Goal: Book appointment/travel/reservation

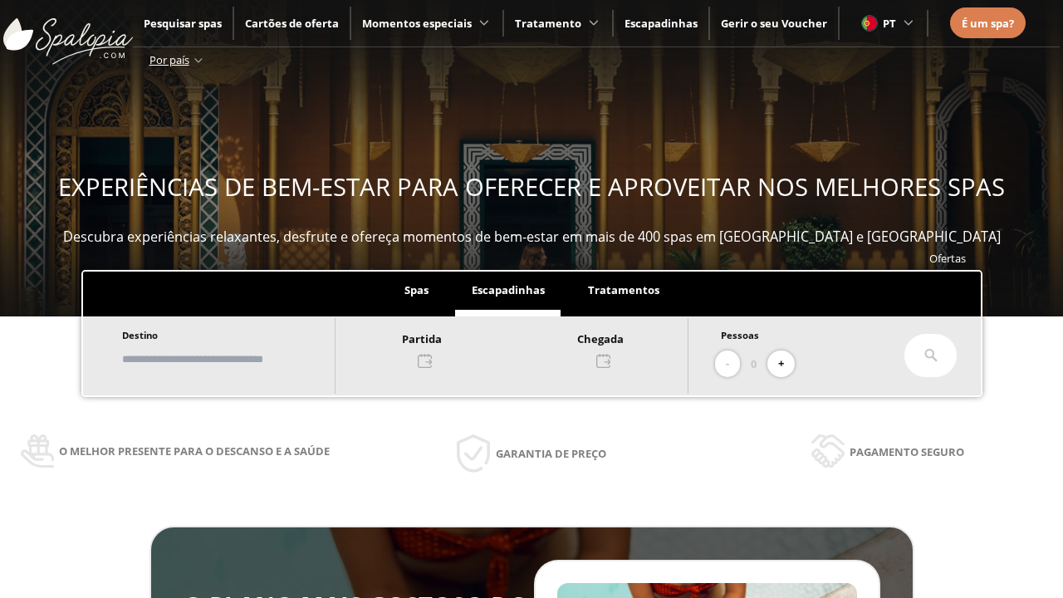
click at [234, 359] on input "text" at bounding box center [220, 359] width 207 height 29
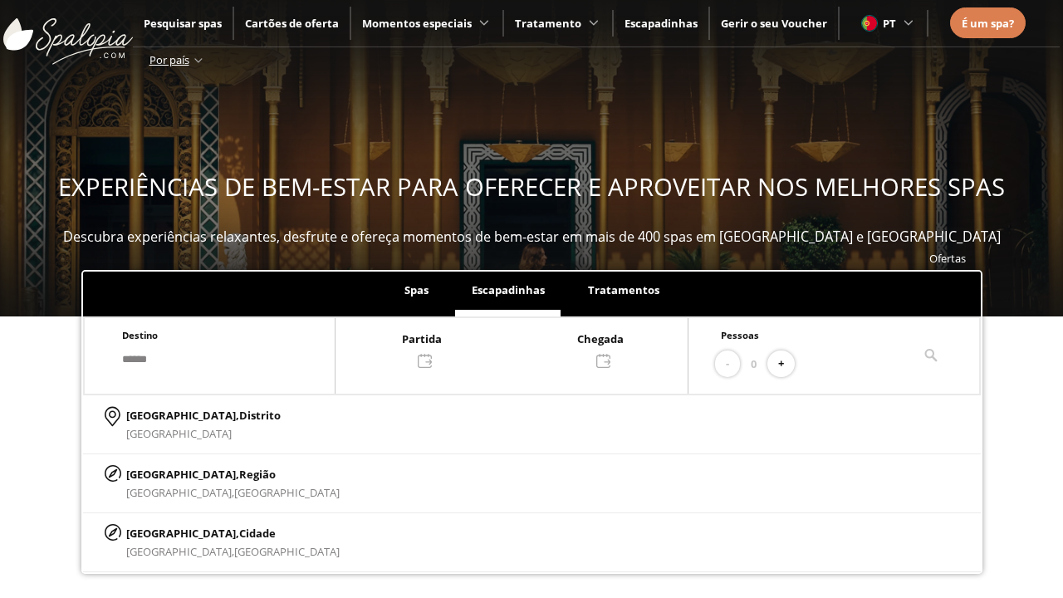
type input "******"
click at [166, 532] on p "[GEOGRAPHIC_DATA], Cidade" at bounding box center [232, 533] width 213 height 18
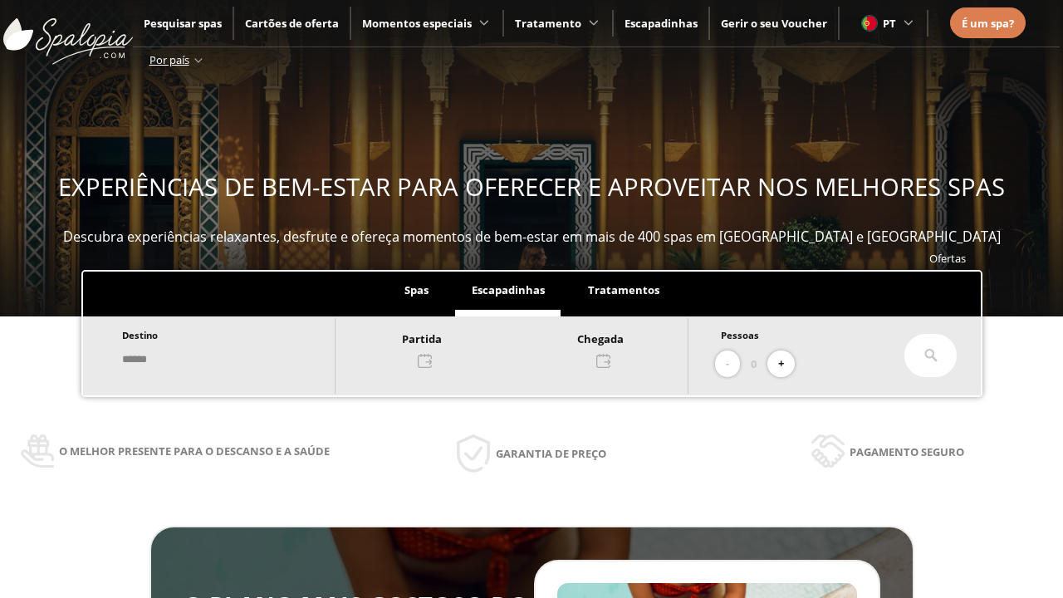
click at [528, 348] on div at bounding box center [511, 349] width 352 height 40
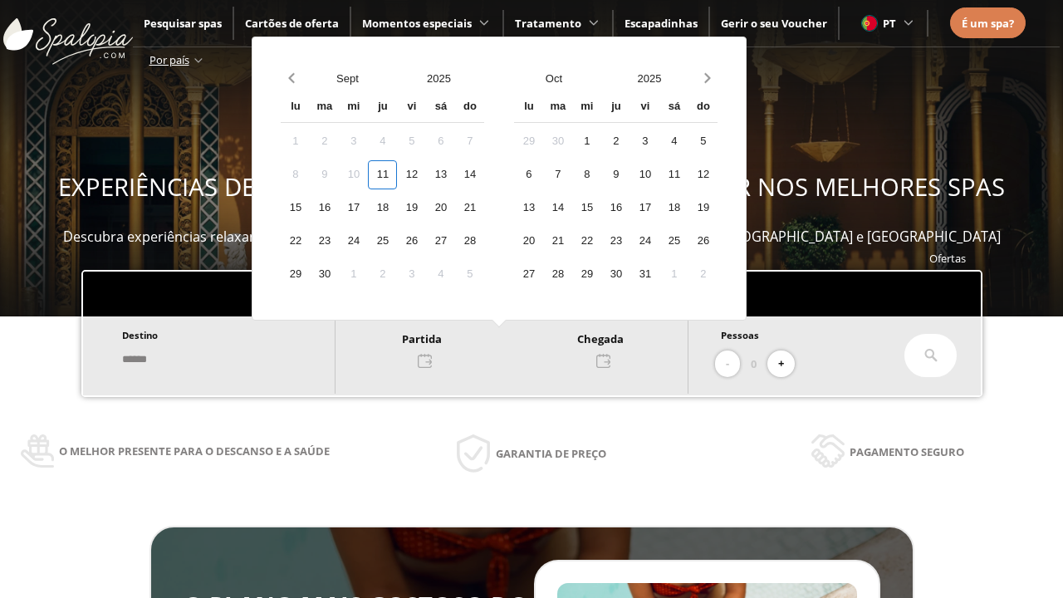
click at [455, 174] on div "13" at bounding box center [440, 174] width 29 height 29
click at [484, 174] on div "14" at bounding box center [469, 174] width 29 height 29
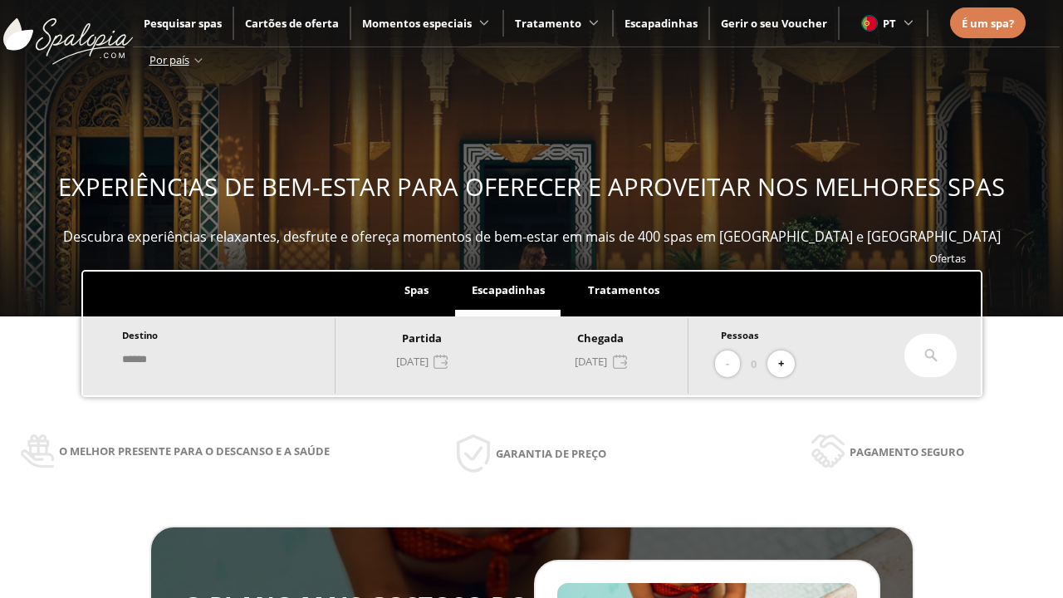
click at [786, 364] on button "+" at bounding box center [780, 363] width 27 height 27
click at [931, 355] on icon at bounding box center [930, 355] width 13 height 13
